Goal: Information Seeking & Learning: Learn about a topic

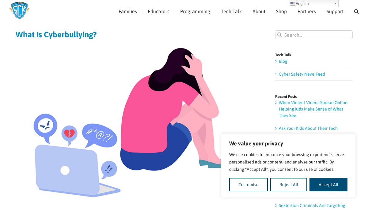
scroll to position [34, 0]
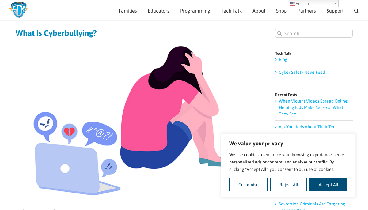
click at [249, 102] on img at bounding box center [133, 121] width 235 height 157
drag, startPoint x: 311, startPoint y: 143, endPoint x: 303, endPoint y: 177, distance: 34.8
click at [303, 177] on div "We value your privacy We use cookies to enhance your browsing experience, serve…" at bounding box center [288, 165] width 118 height 51
click at [323, 182] on button "Accept All" at bounding box center [328, 184] width 38 height 13
checkbox input "true"
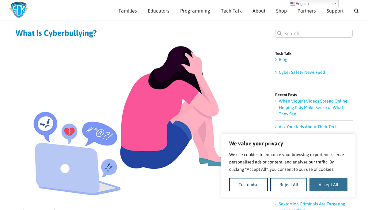
checkbox input "true"
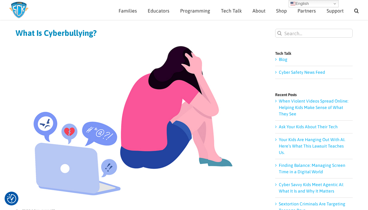
scroll to position [0, 0]
drag, startPoint x: 158, startPoint y: 95, endPoint x: 119, endPoint y: -46, distance: 146.5
